Goal: Information Seeking & Learning: Check status

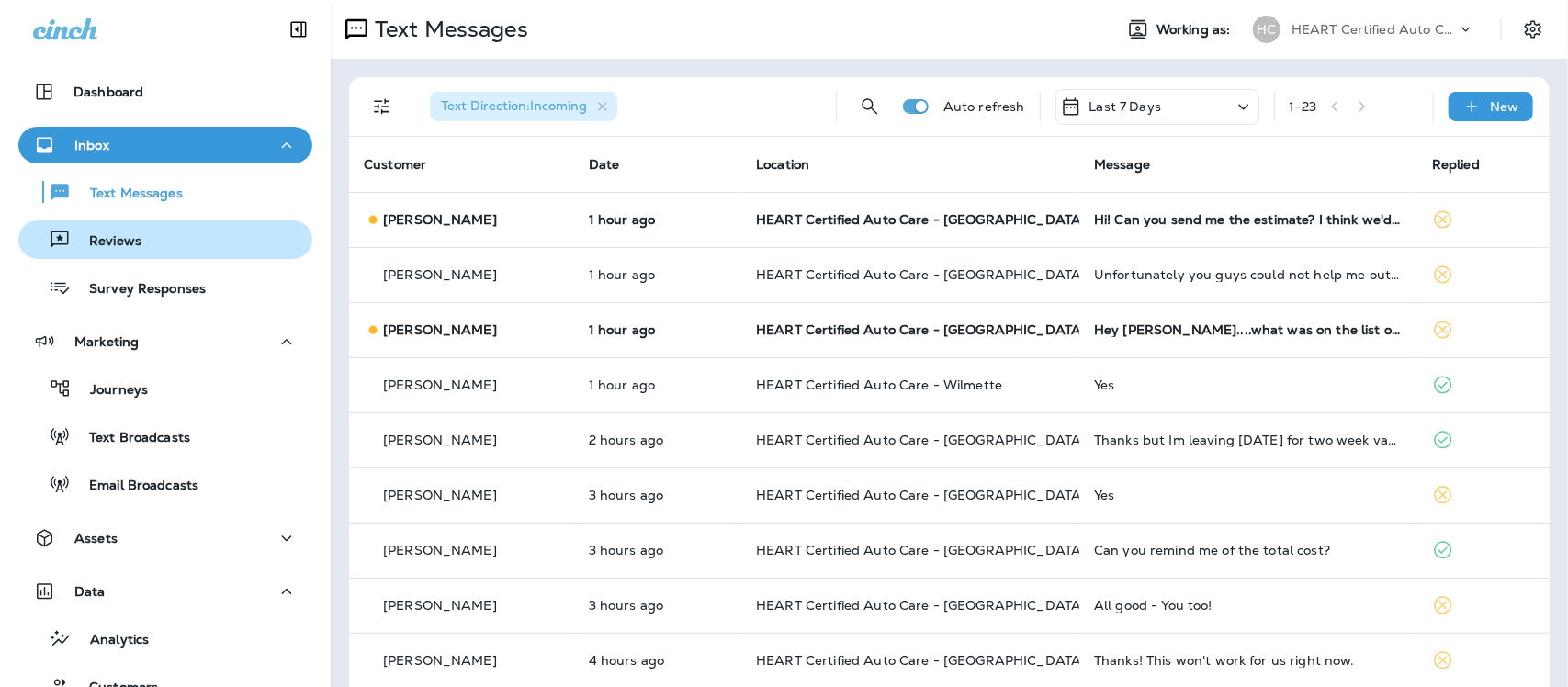
click at [122, 230] on div "Reviews" at bounding box center [83, 239] width 116 height 28
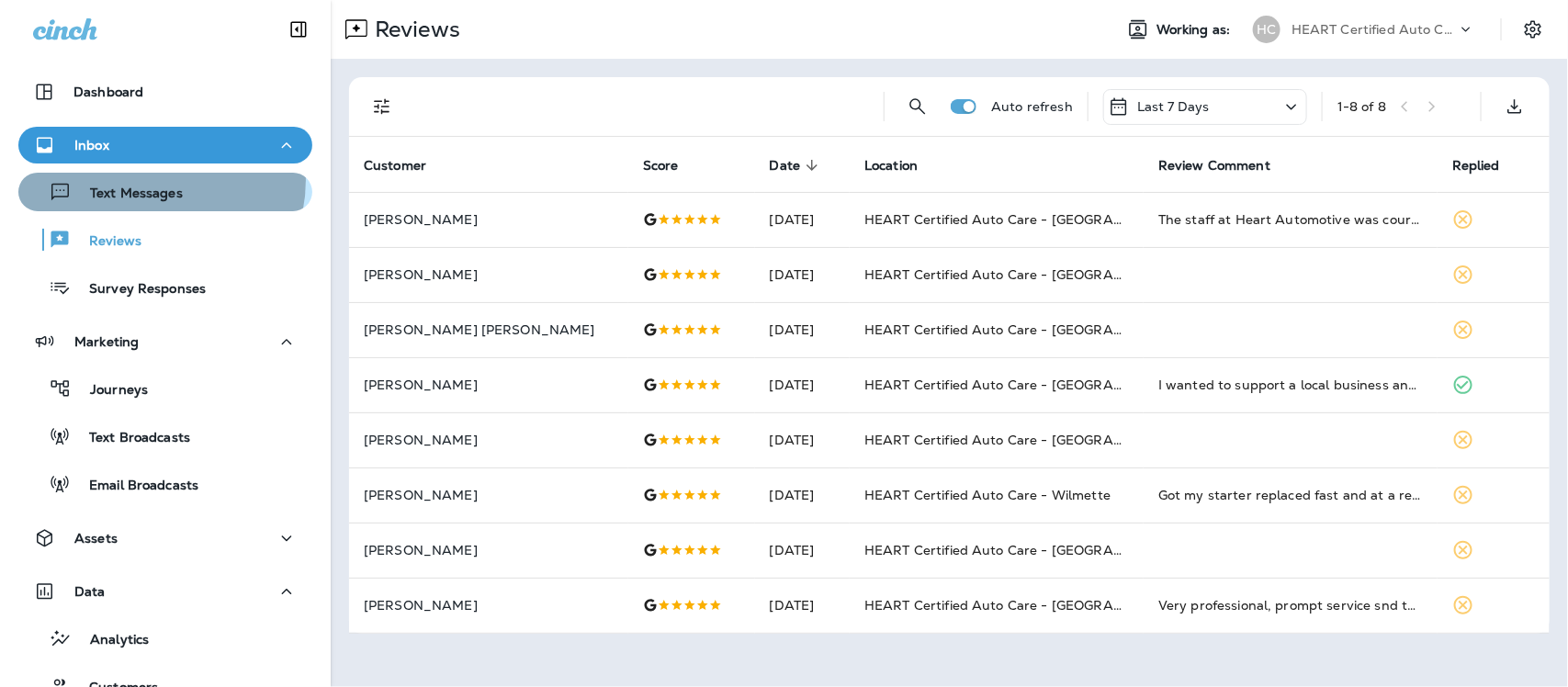
click at [149, 180] on div "Text Messages" at bounding box center [104, 192] width 157 height 28
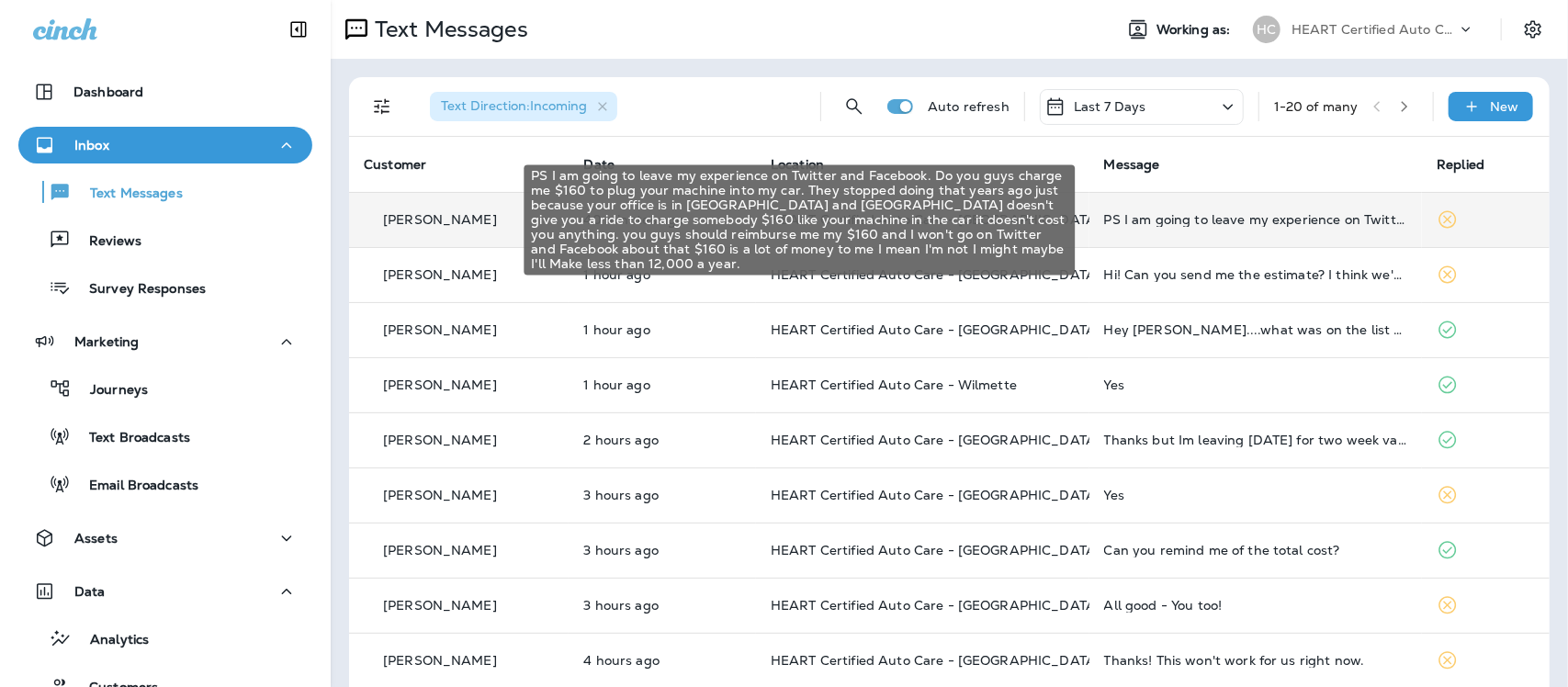
click at [1201, 216] on div "PS I am going to leave my experience on Twitter and Facebook. Do you guys charg…" at bounding box center [1256, 219] width 304 height 14
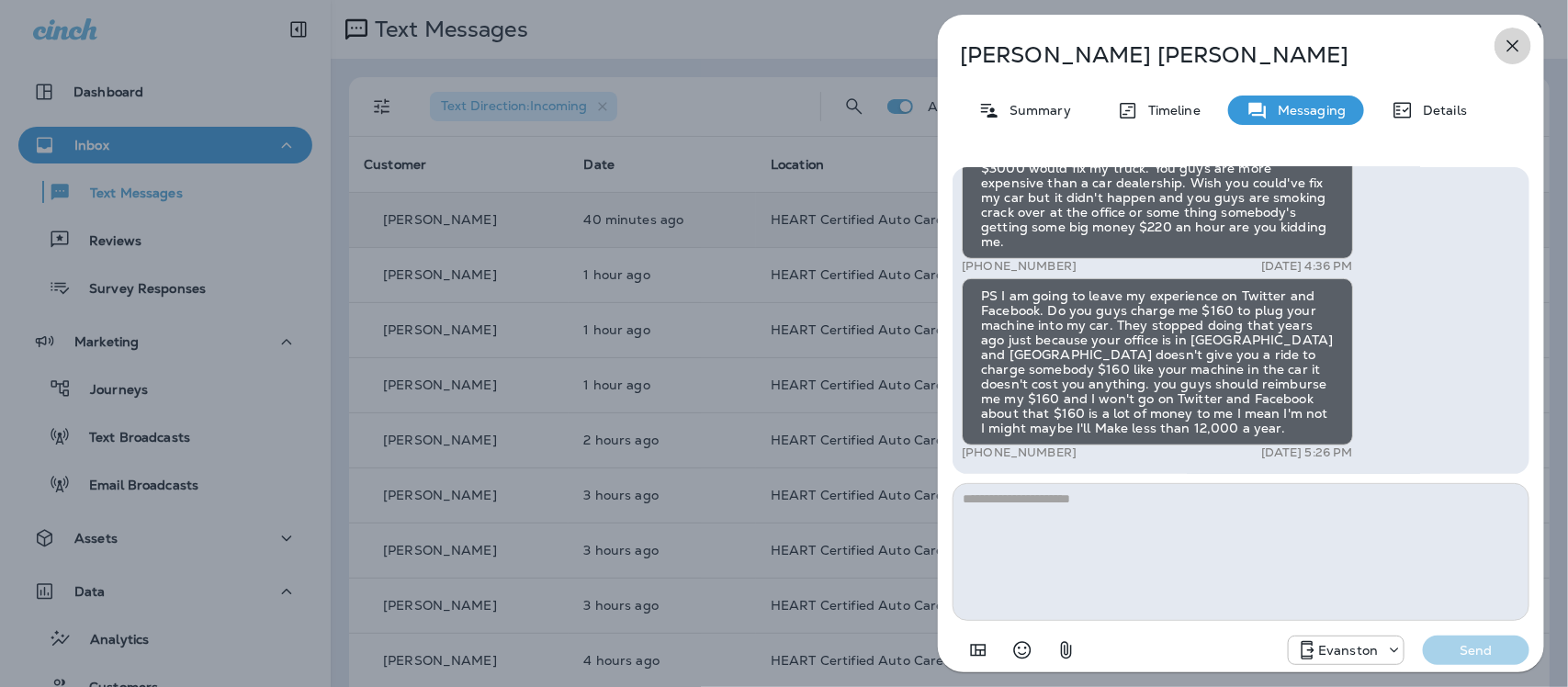
click at [1513, 46] on icon "button" at bounding box center [1512, 46] width 22 height 22
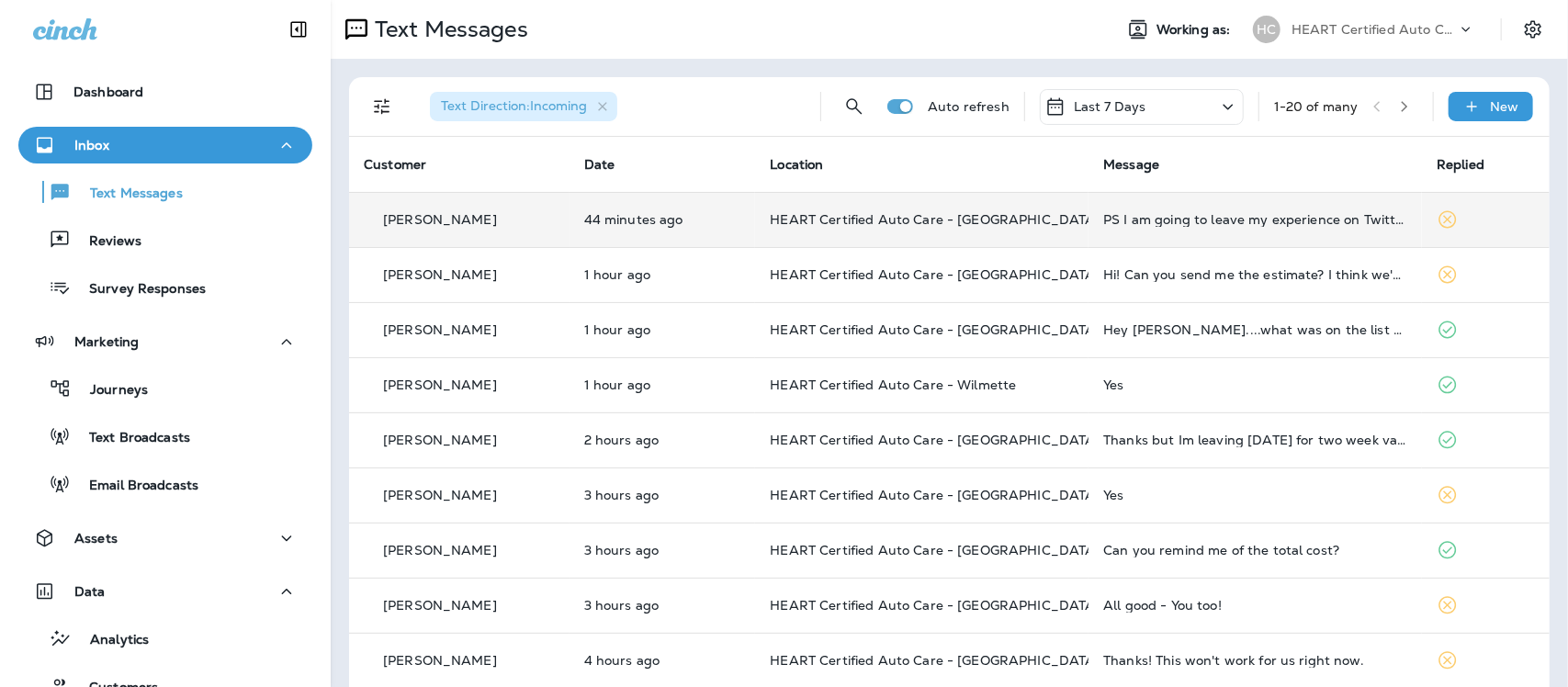
click at [1089, 225] on td "PS I am going to leave my experience on Twitter and Facebook. Do you guys charg…" at bounding box center [1256, 219] width 334 height 55
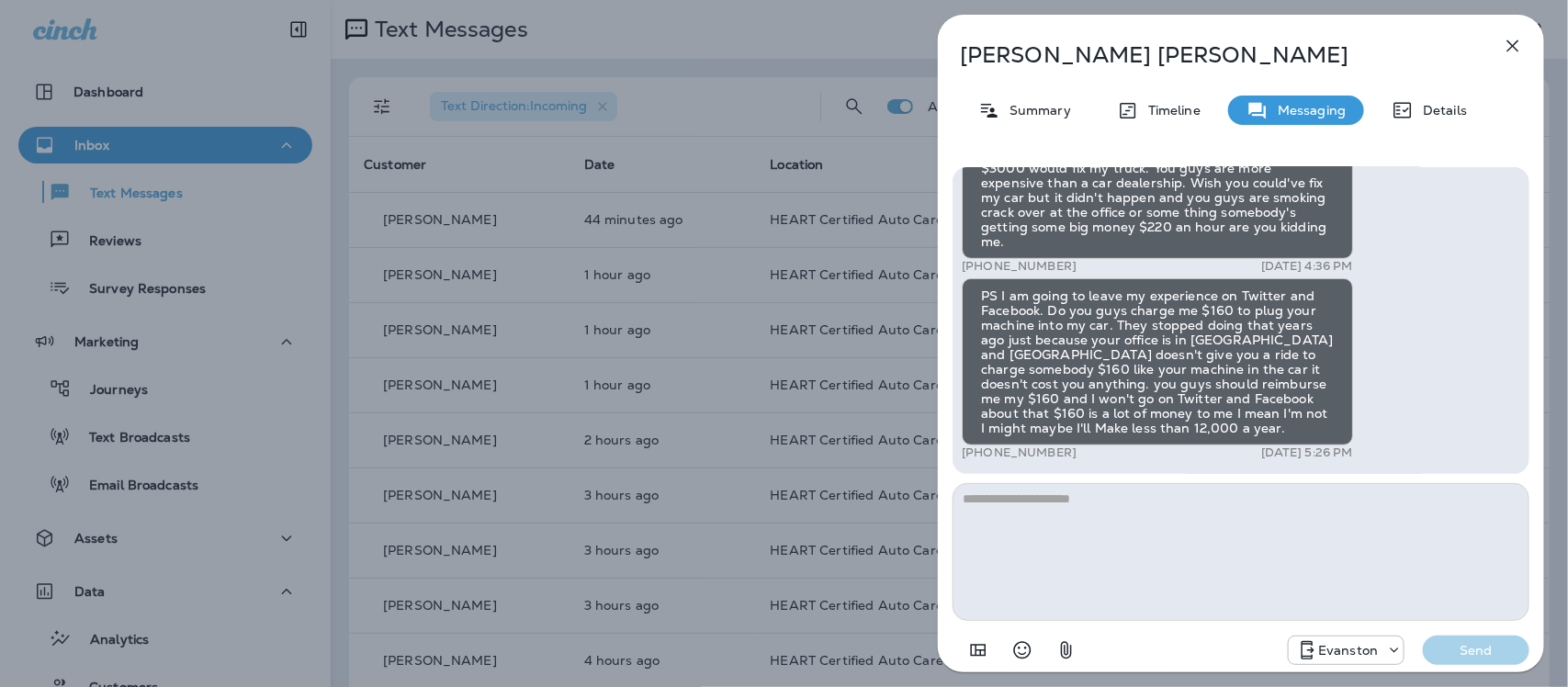
click at [1514, 46] on icon "button" at bounding box center [1512, 46] width 22 height 22
